Goal: Check status: Check status

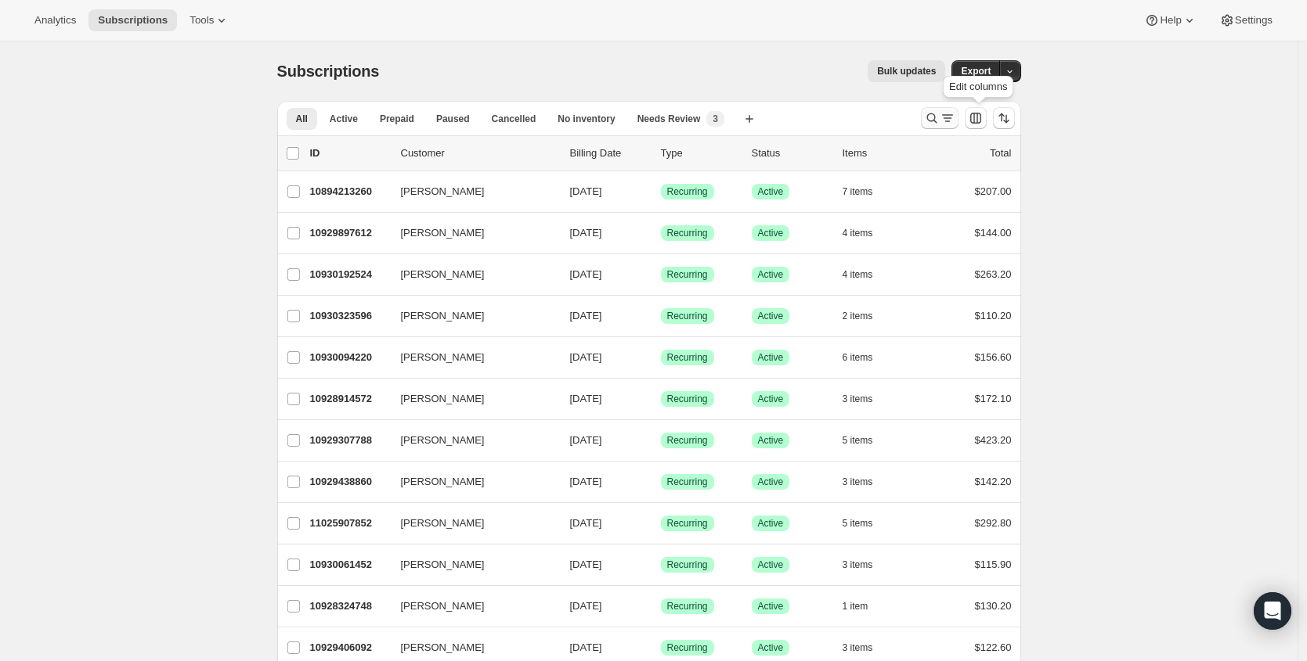
click at [939, 120] on icon "Search and filter results" at bounding box center [932, 118] width 16 height 16
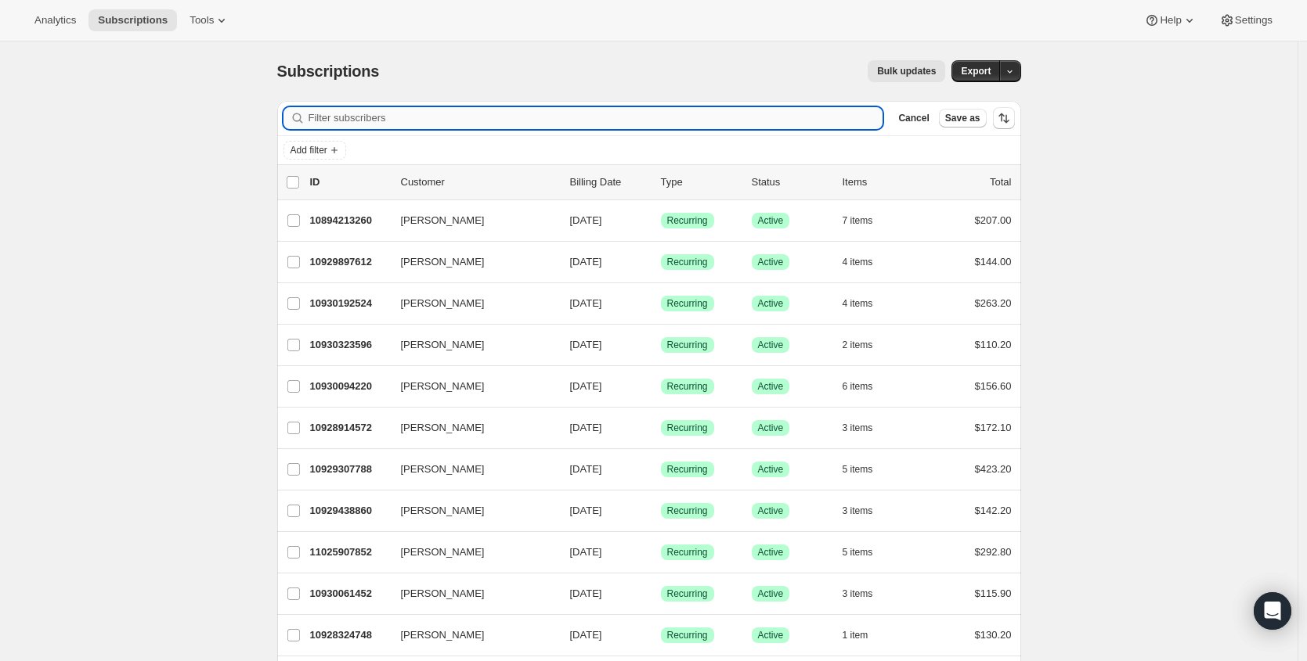
paste input "[EMAIL_ADDRESS][DOMAIN_NAME]"
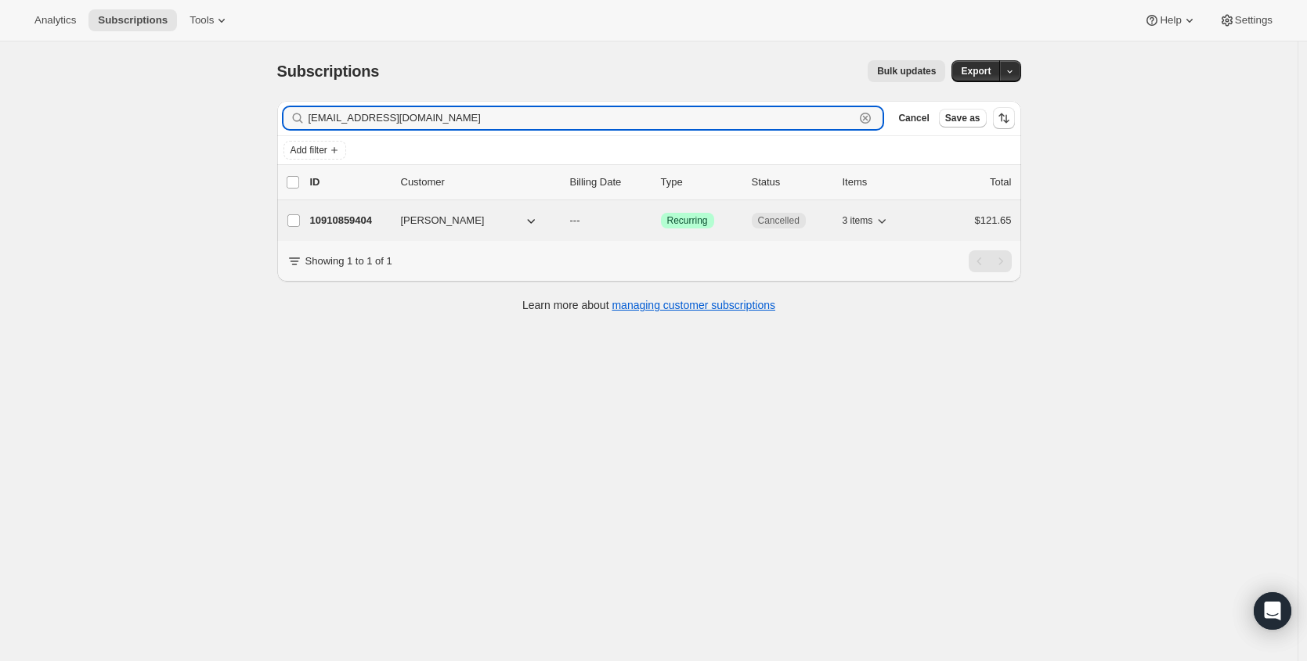
type input "[EMAIL_ADDRESS][DOMAIN_NAME]"
click at [344, 224] on p "10910859404" at bounding box center [349, 221] width 78 height 16
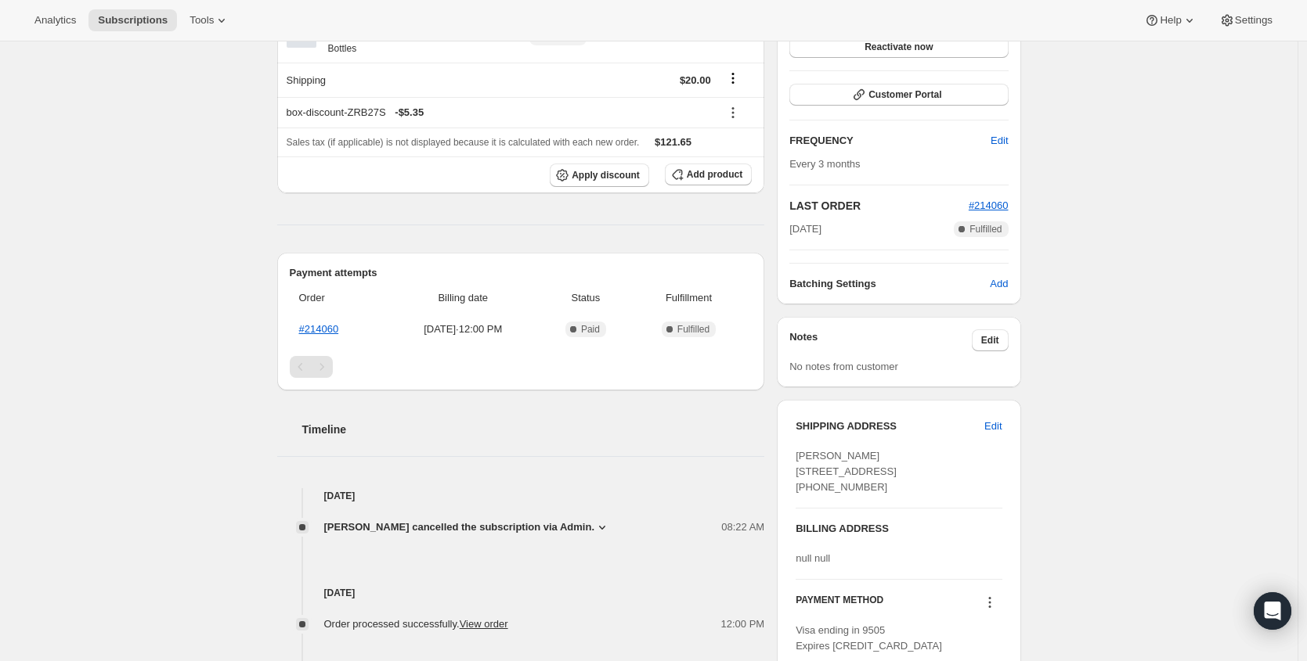
scroll to position [452, 0]
